Goal: Information Seeking & Learning: Check status

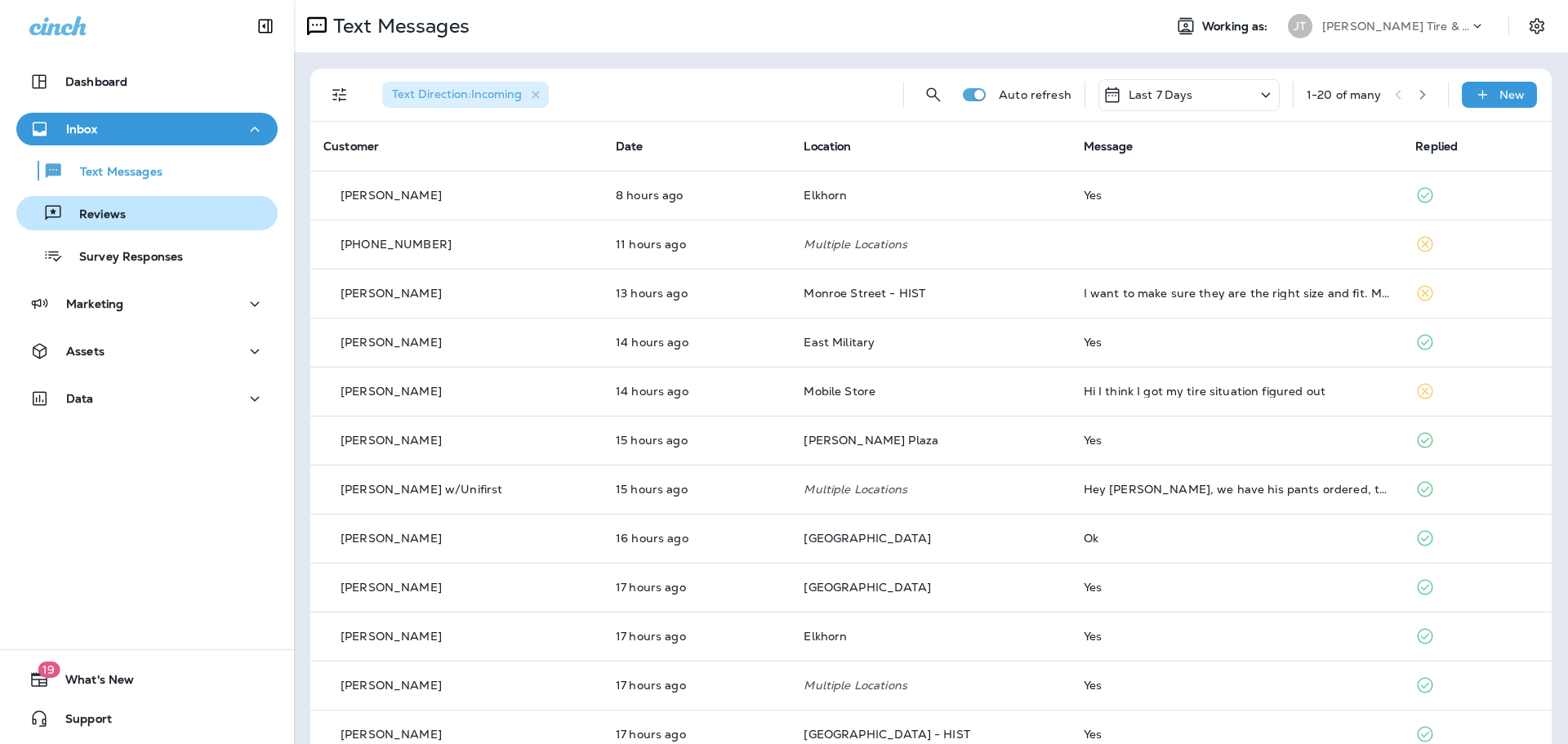
click at [115, 207] on p "Reviews" at bounding box center [94, 215] width 63 height 15
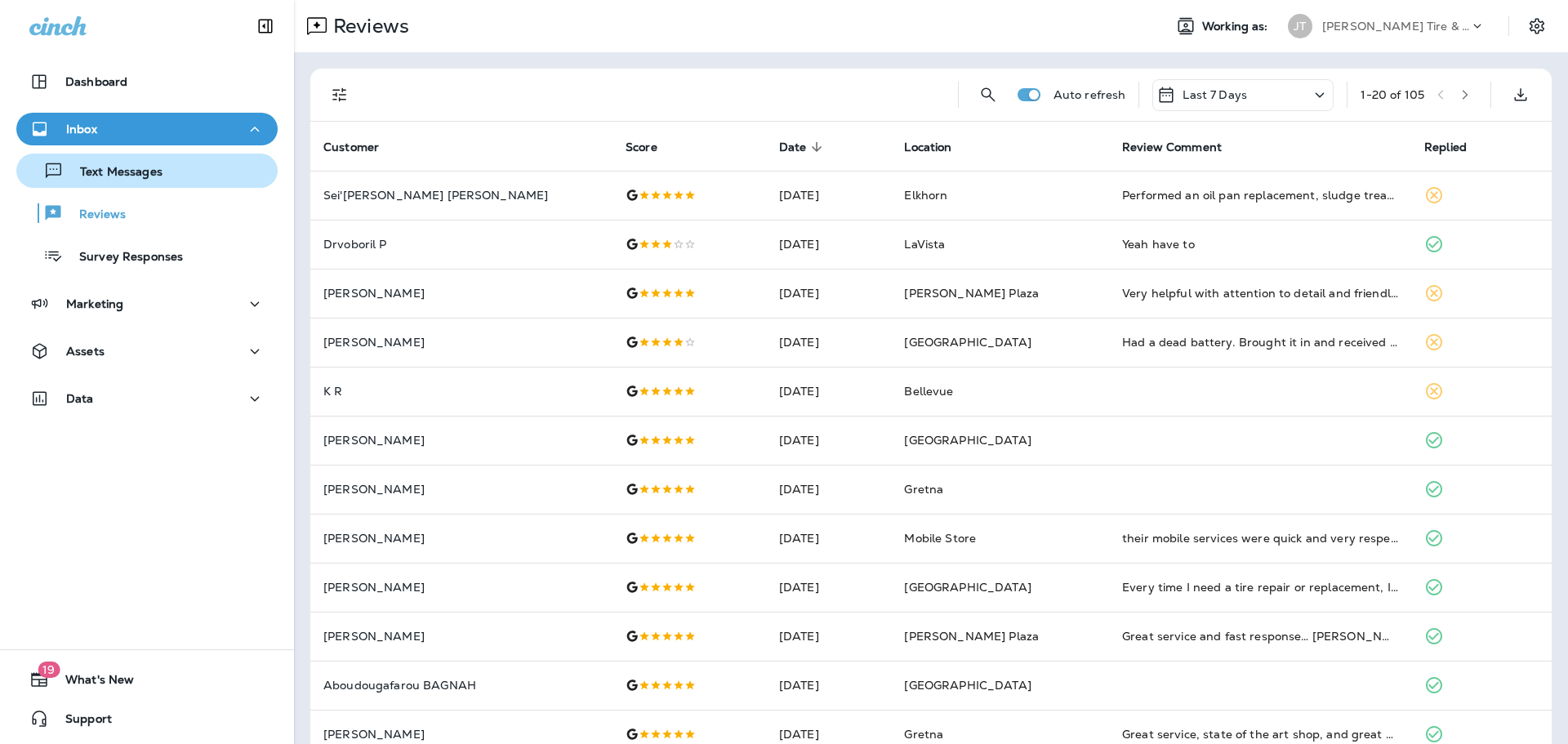
click at [119, 185] on button "Text Messages" at bounding box center [146, 170] width 261 height 35
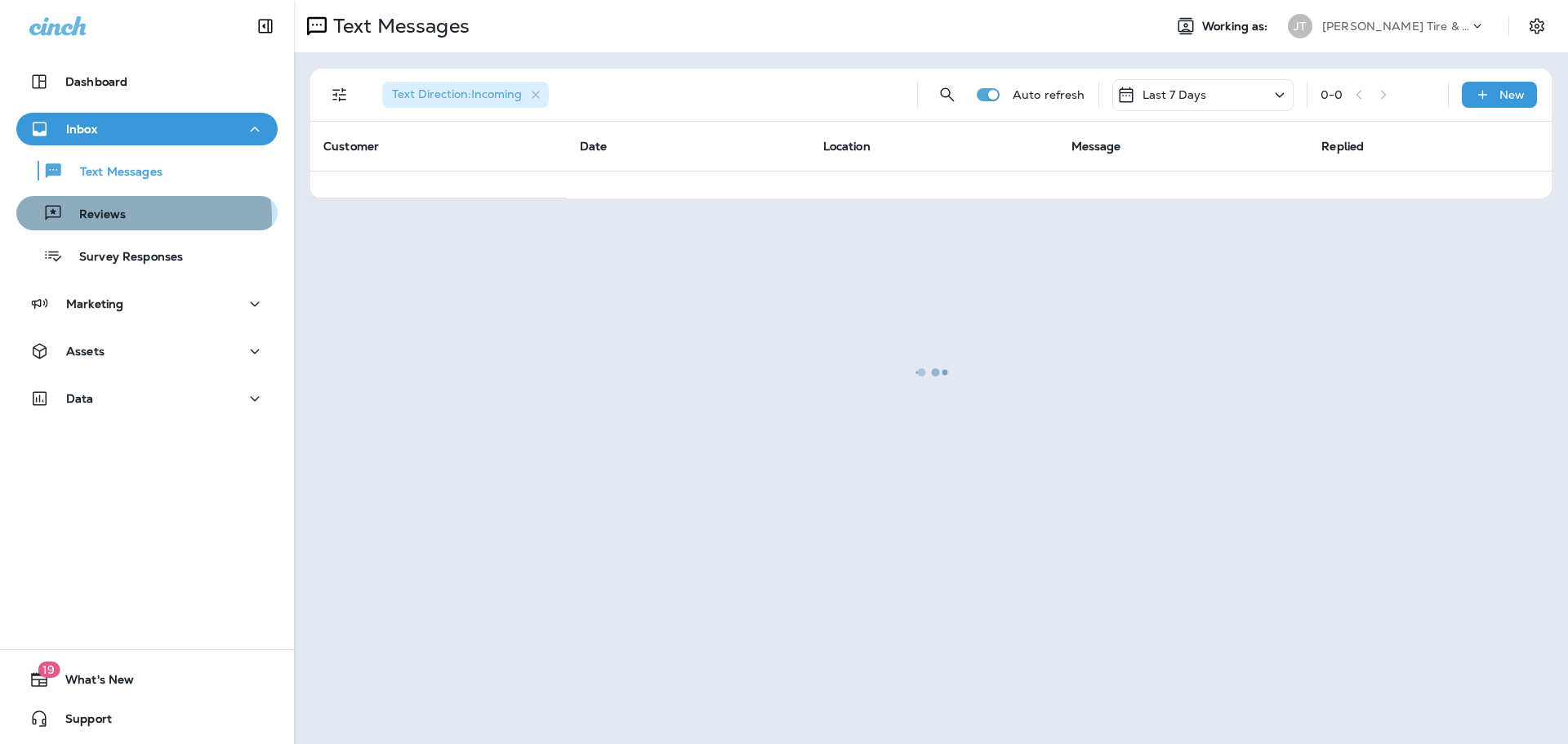
click at [122, 219] on p "Reviews" at bounding box center [94, 215] width 63 height 15
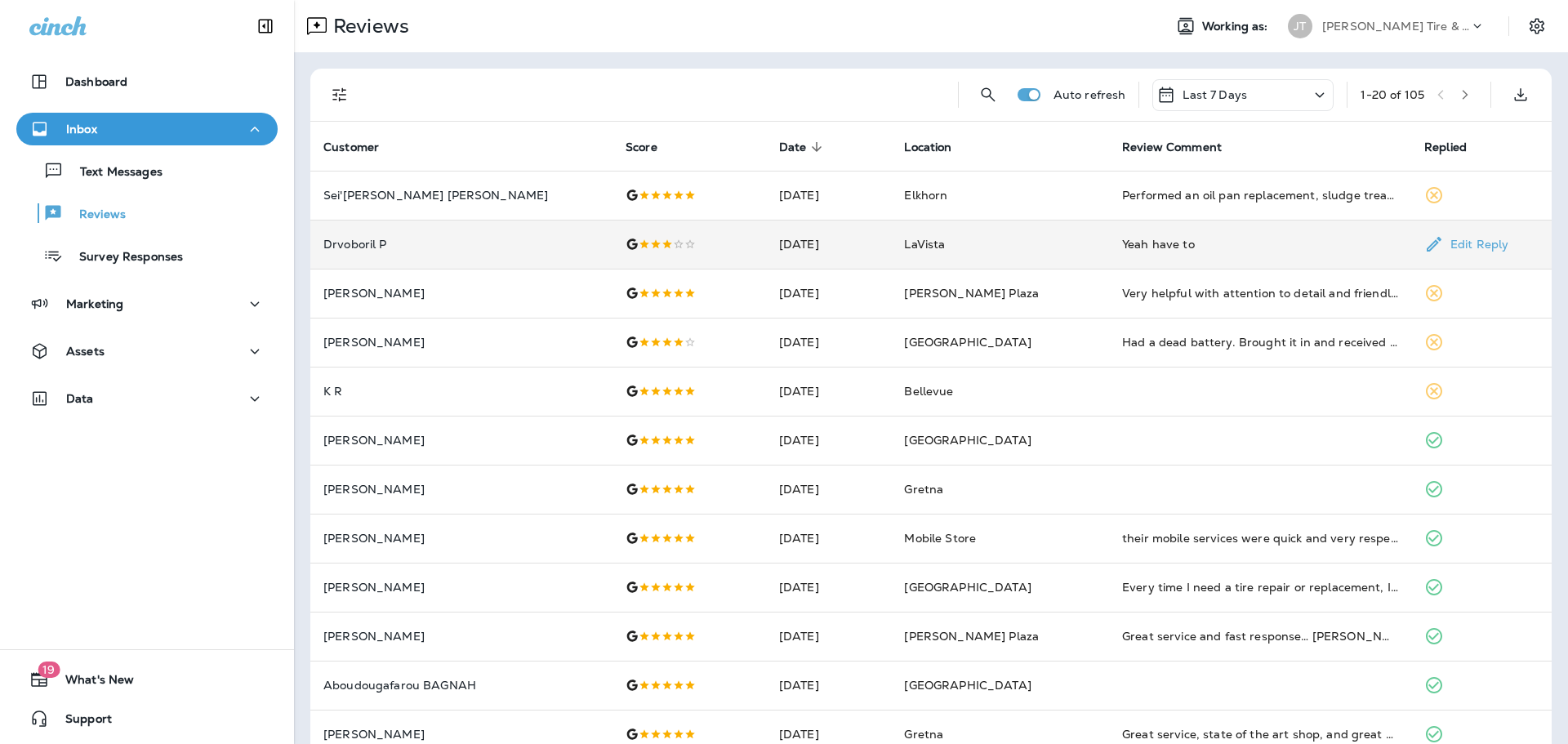
click at [1131, 245] on div "Yeah have to" at bounding box center [1260, 244] width 276 height 16
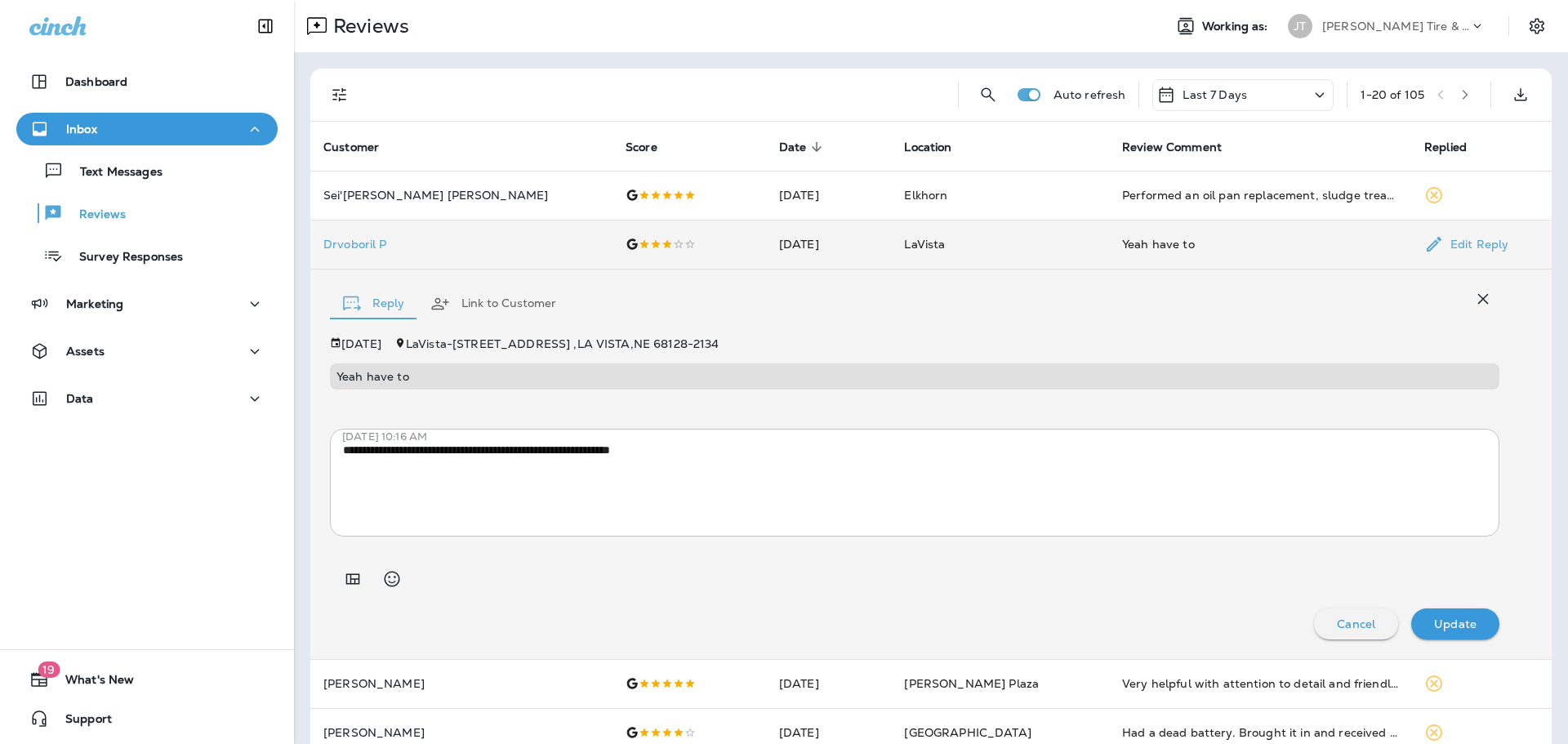
click at [613, 224] on td at bounding box center [689, 245] width 153 height 49
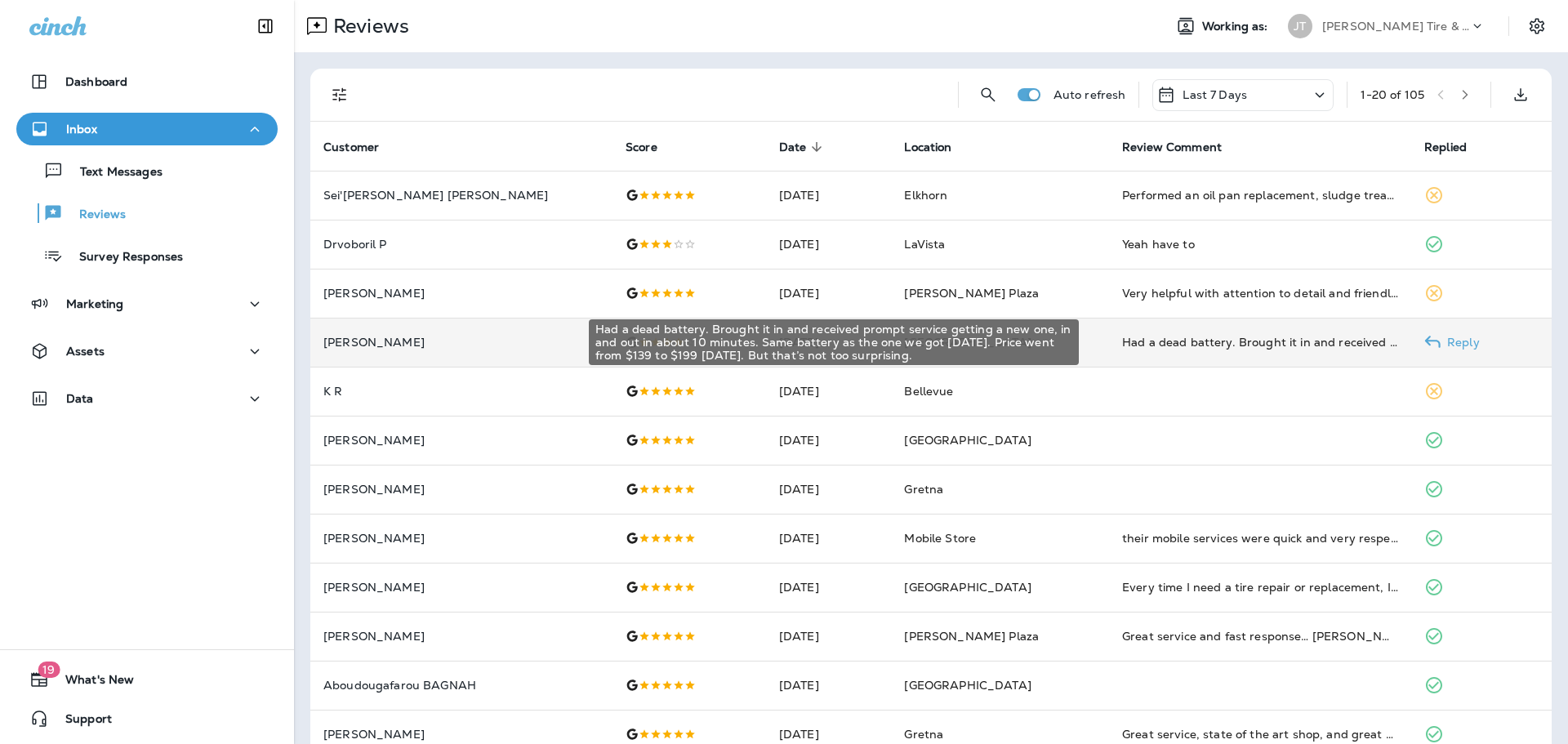
click at [1181, 348] on div "Had a dead battery. Brought it in and received prompt service getting a new one…" at bounding box center [1260, 342] width 276 height 16
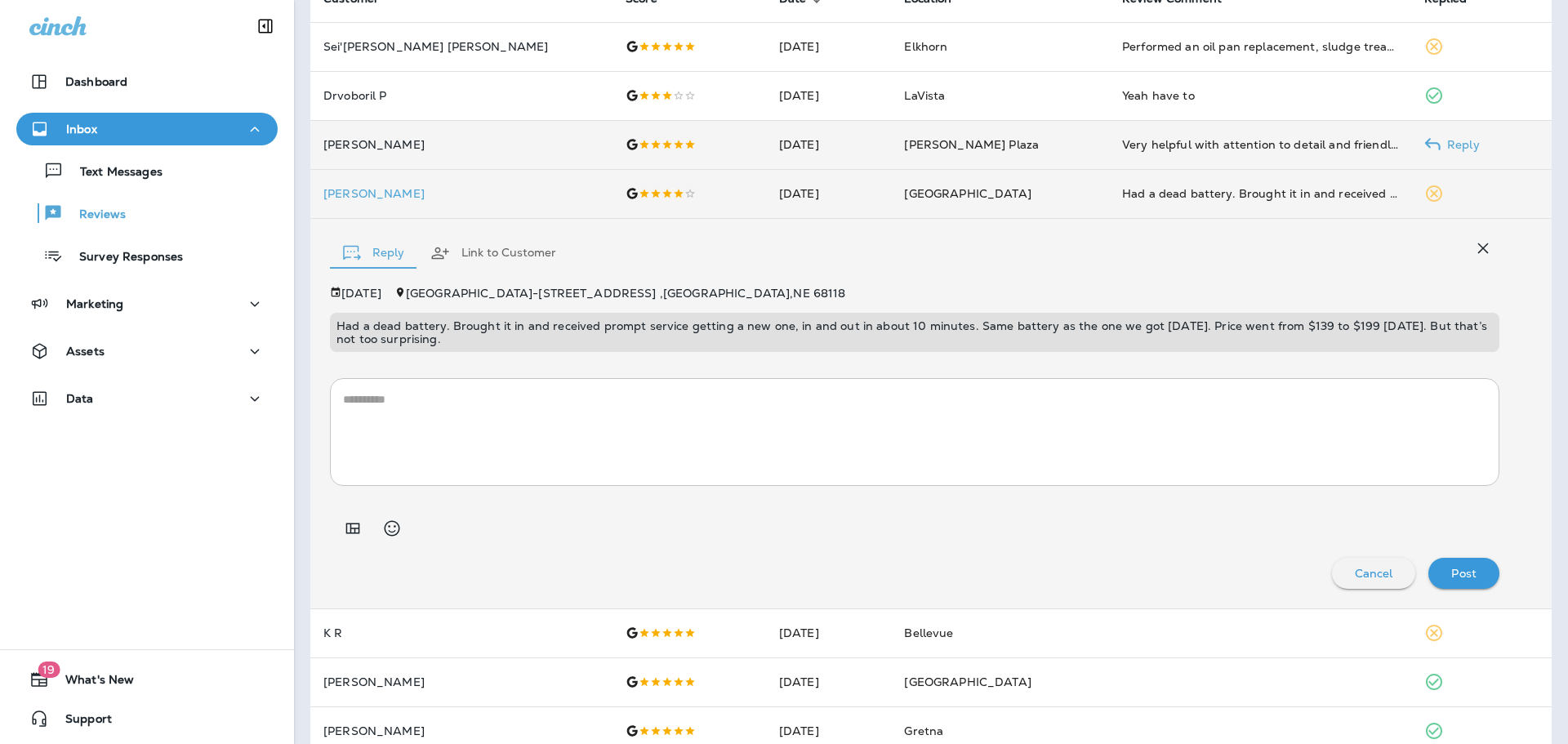
scroll to position [176, 0]
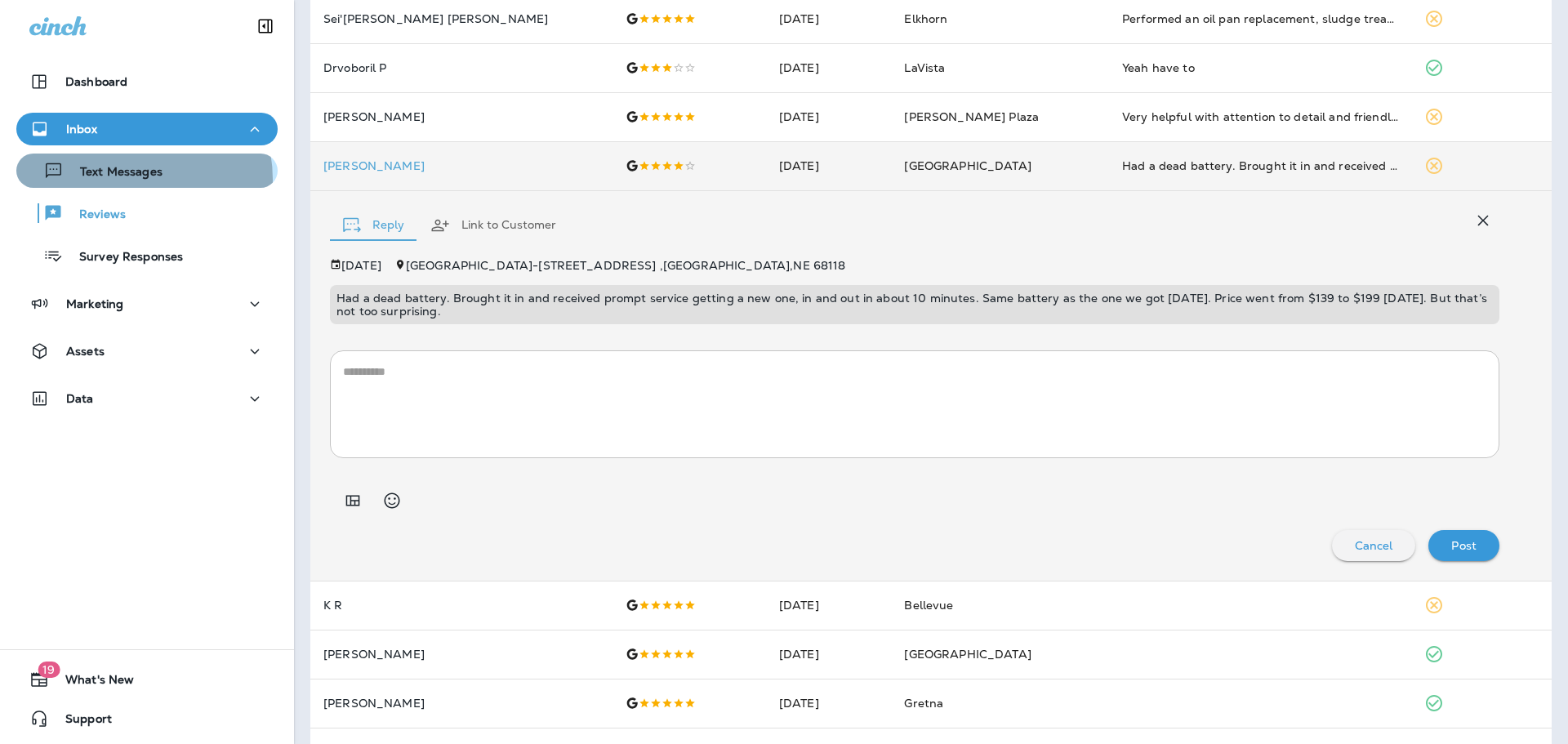
click at [120, 179] on p "Text Messages" at bounding box center [113, 173] width 99 height 15
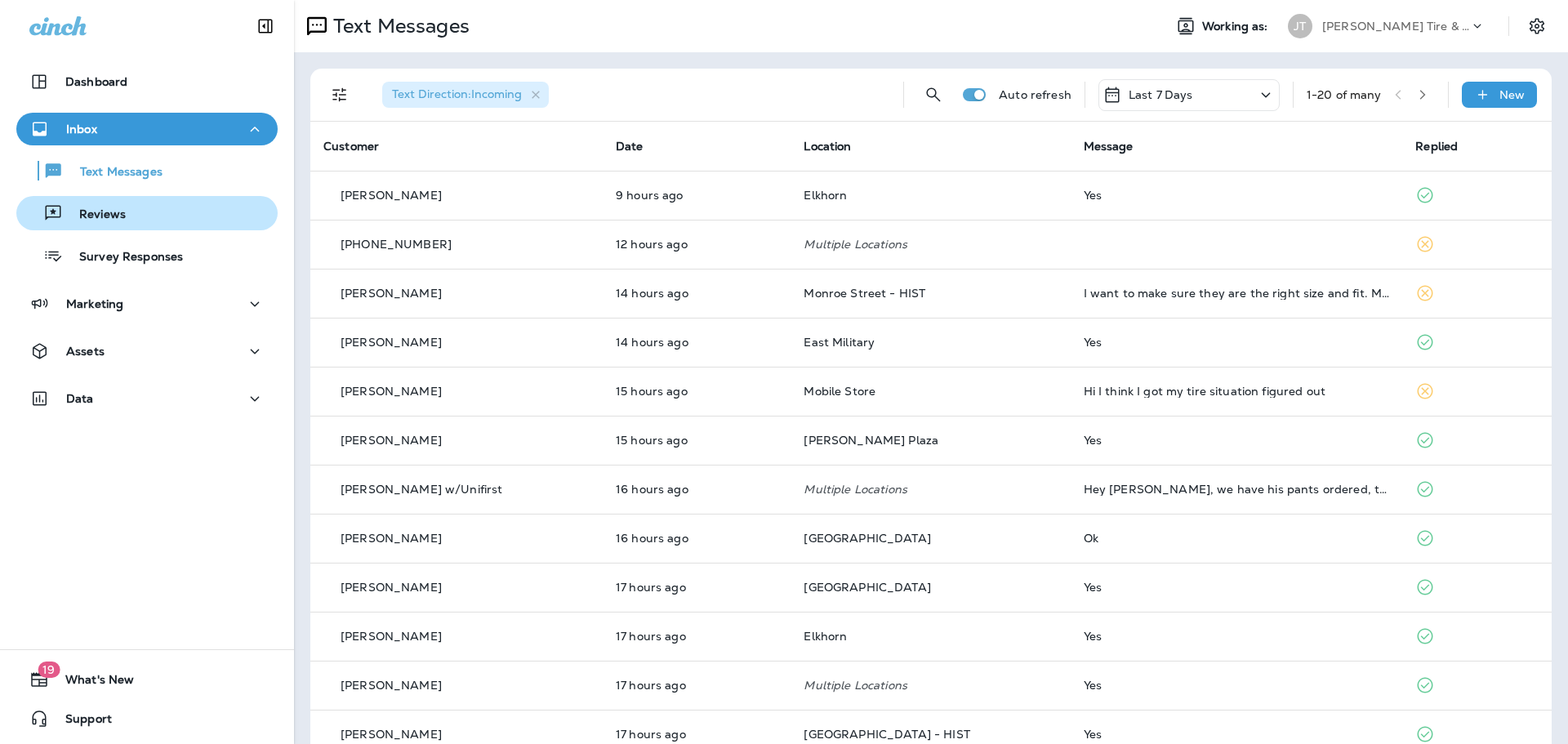
click at [125, 209] on div "Reviews" at bounding box center [146, 212] width 248 height 25
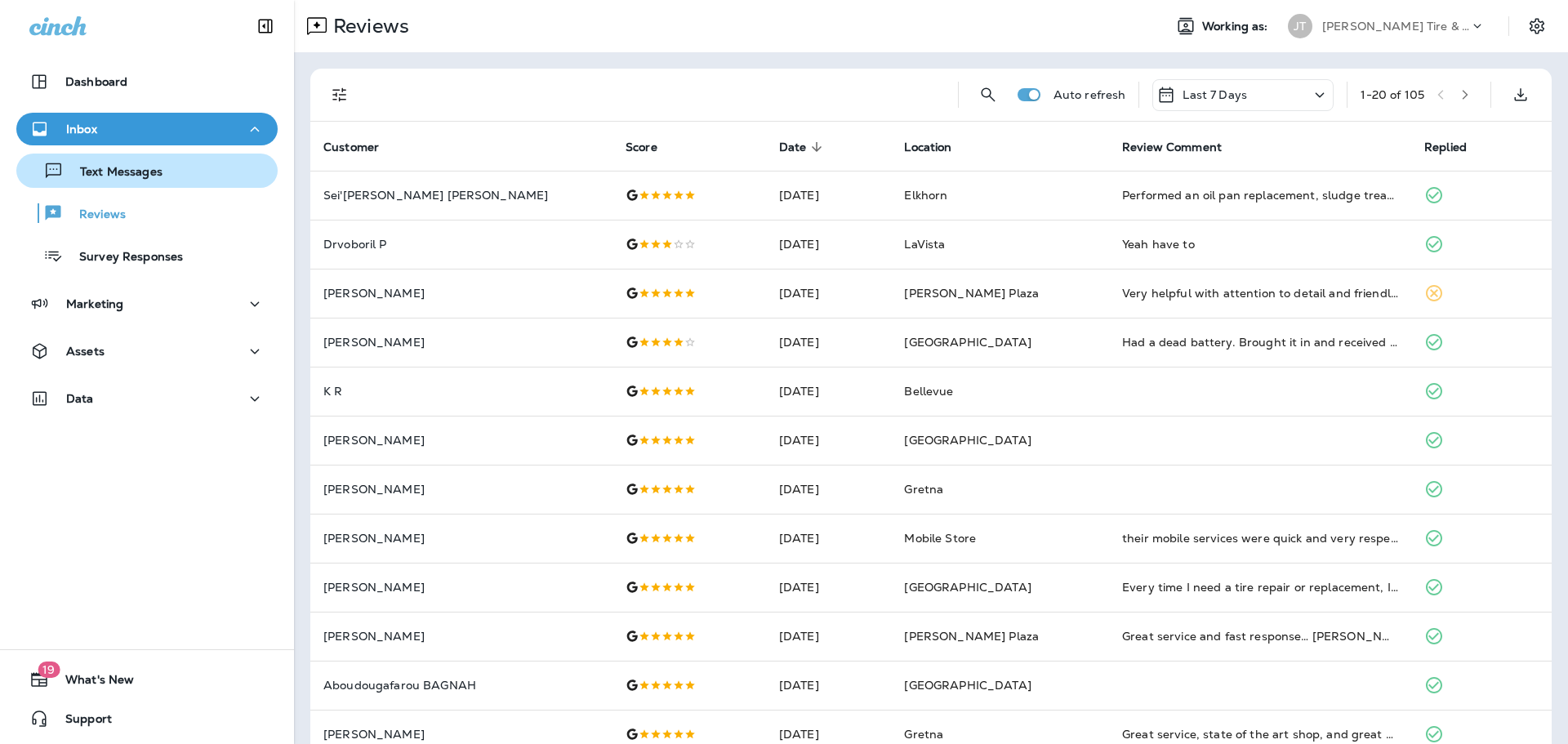
click at [129, 179] on p "Text Messages" at bounding box center [113, 173] width 99 height 15
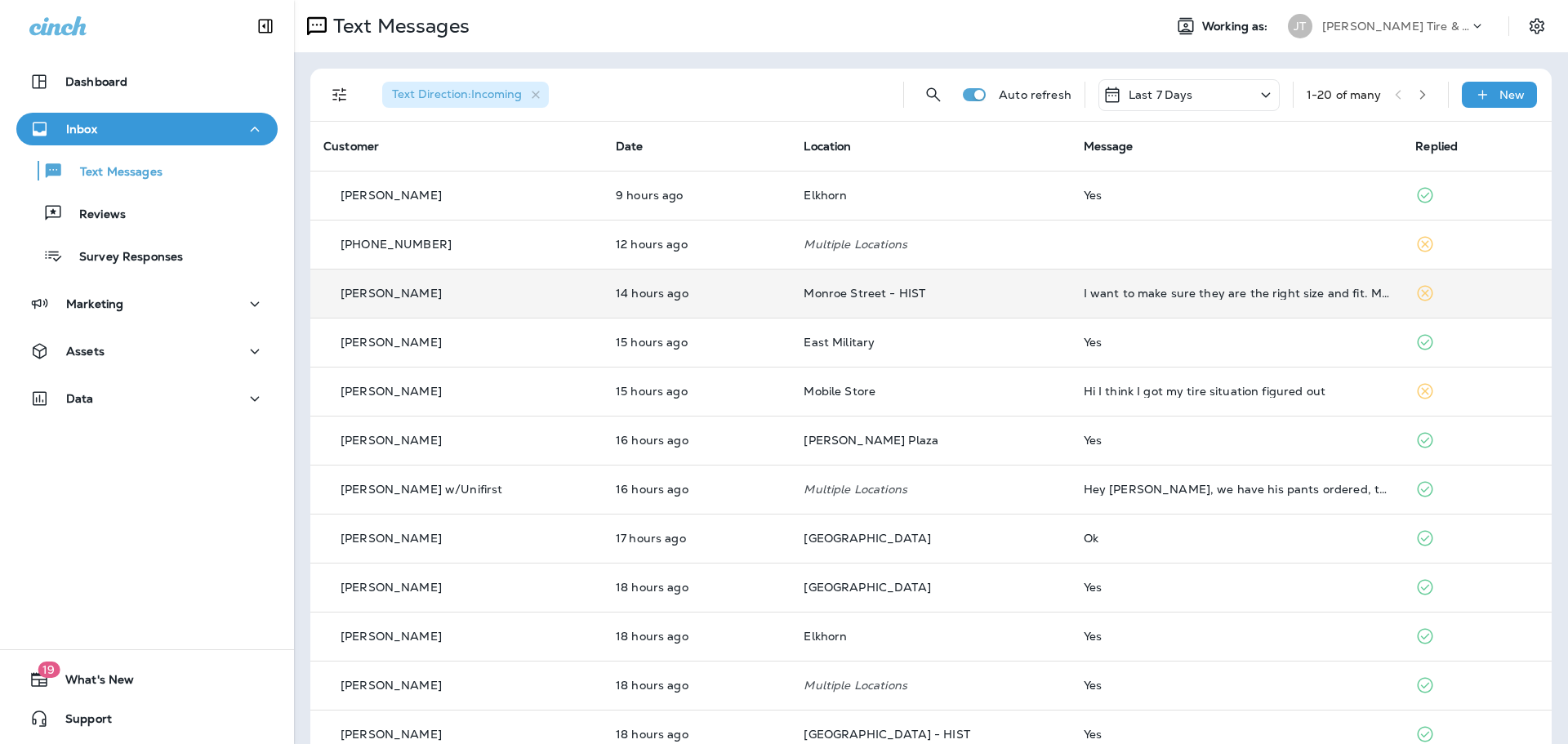
click at [1230, 314] on td "I want to make sure they are the right size and fit. My current tires are 275/6…" at bounding box center [1236, 294] width 333 height 49
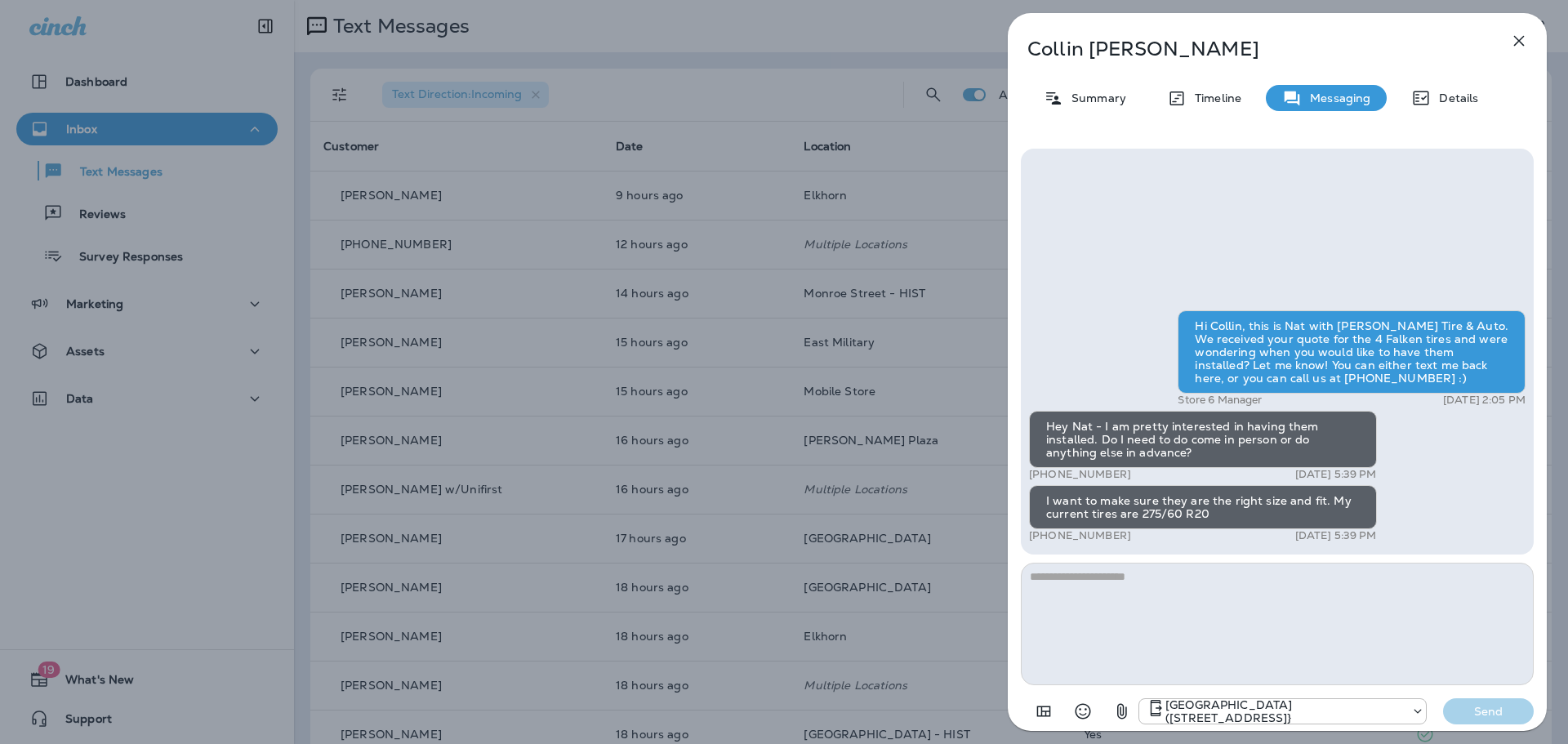
click at [1520, 36] on icon "button" at bounding box center [1519, 41] width 19 height 19
